Goal: Task Accomplishment & Management: Use online tool/utility

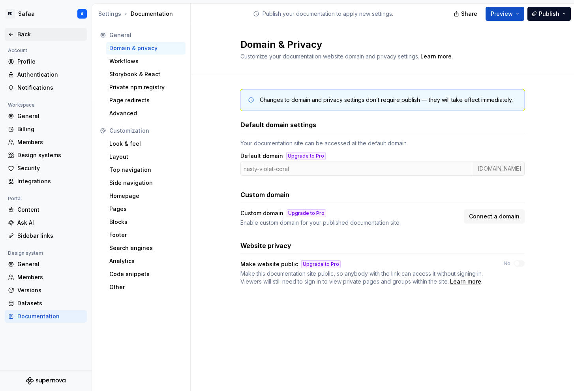
click at [14, 32] on div "Back" at bounding box center [46, 34] width 76 height 8
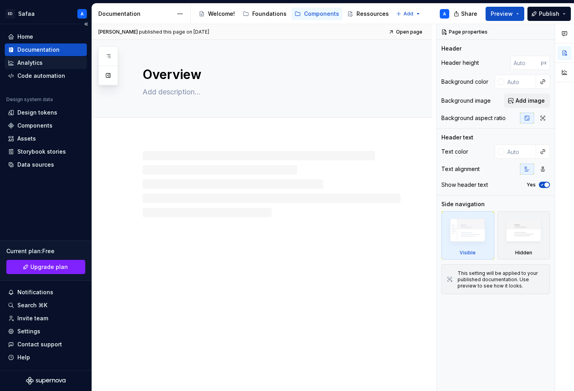
type textarea "*"
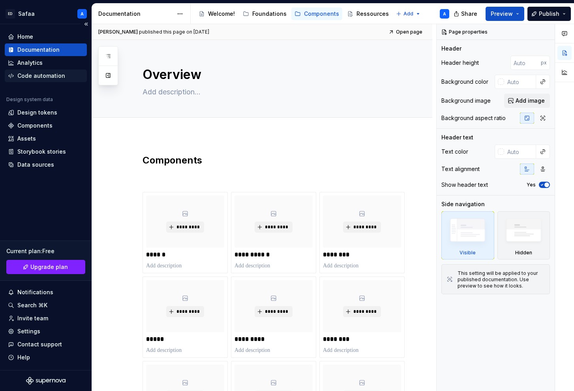
click at [37, 76] on div "Code automation" at bounding box center [41, 76] width 48 height 8
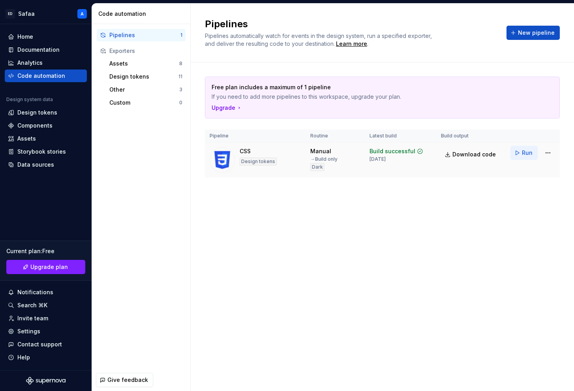
click at [526, 154] on span "Run" at bounding box center [527, 153] width 11 height 8
click at [477, 155] on span "Download code" at bounding box center [473, 154] width 43 height 8
